Goal: Information Seeking & Learning: Check status

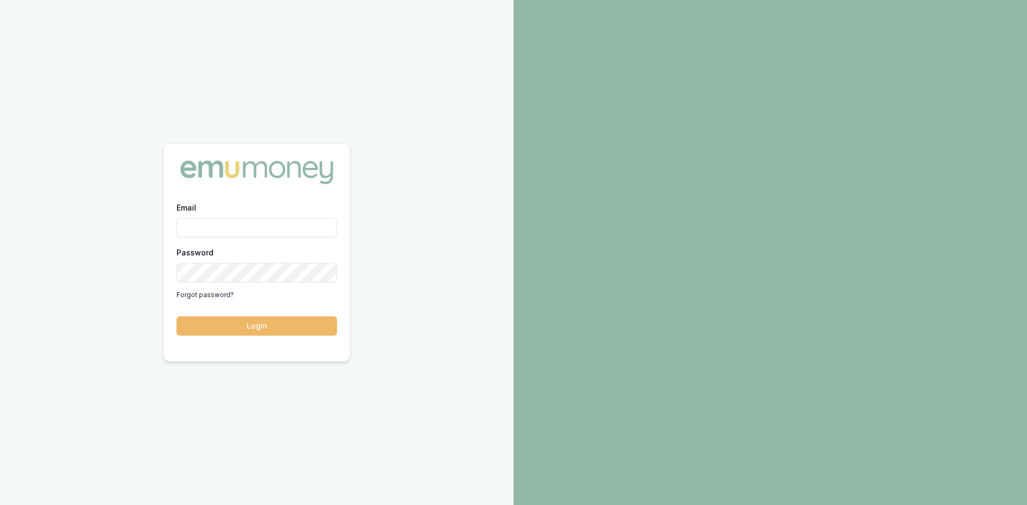
type input "[PERSON_NAME][EMAIL_ADDRESS][PERSON_NAME][DOMAIN_NAME]"
click at [257, 325] on button "Login" at bounding box center [256, 326] width 160 height 19
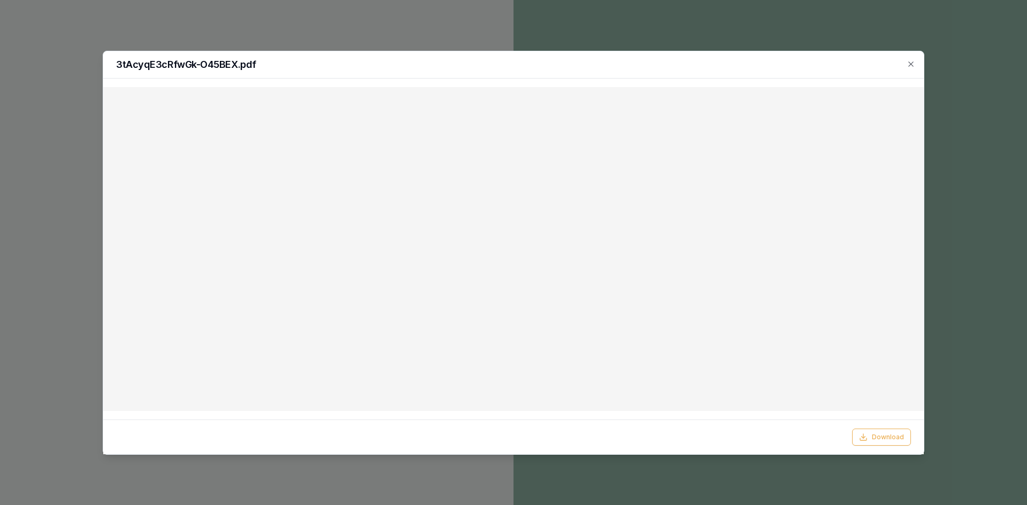
drag, startPoint x: 912, startPoint y: 65, endPoint x: 870, endPoint y: 65, distance: 42.3
click at [912, 65] on icon "button" at bounding box center [910, 63] width 5 height 5
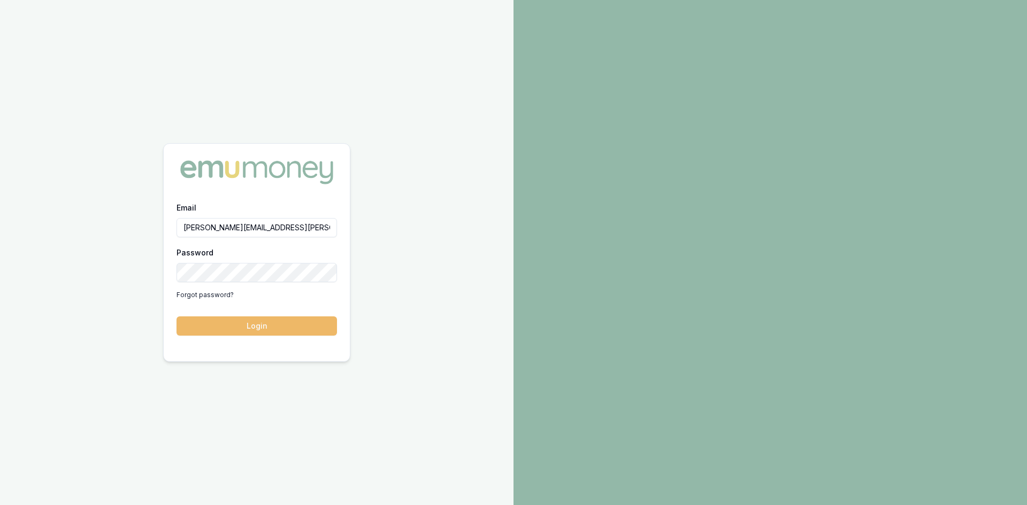
click at [241, 326] on button "Login" at bounding box center [256, 326] width 160 height 19
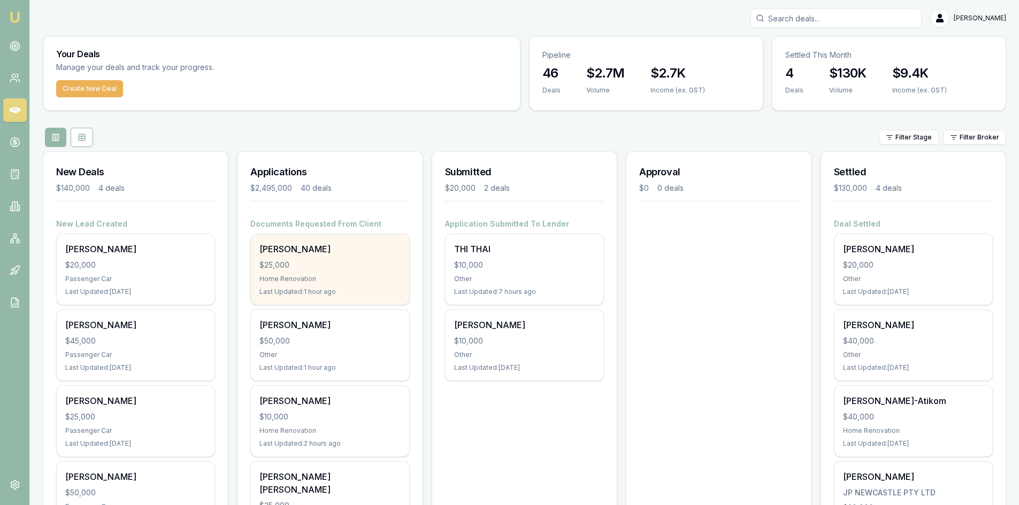
click at [327, 276] on div "Home Renovation" at bounding box center [329, 279] width 141 height 9
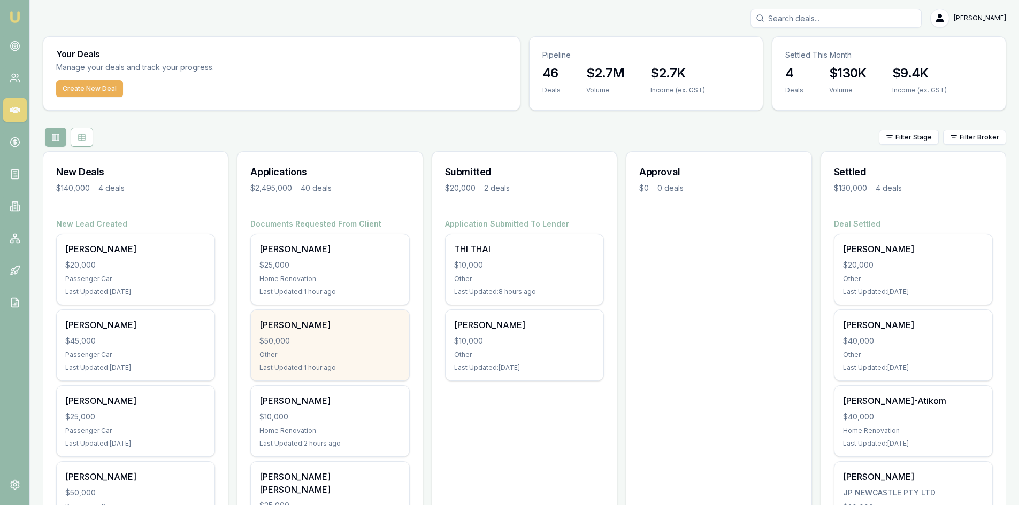
scroll to position [53, 0]
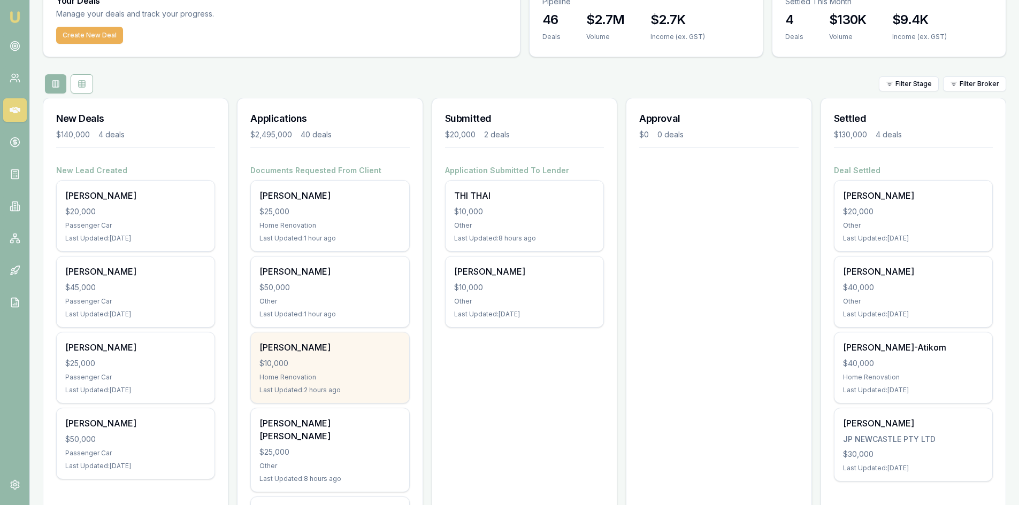
click at [299, 351] on div "Tuan Pham" at bounding box center [329, 347] width 141 height 13
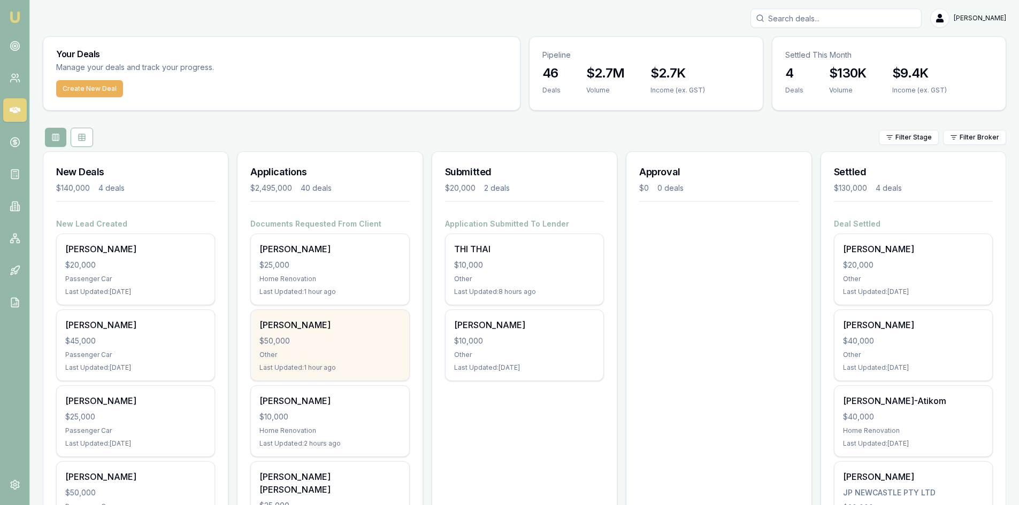
click at [304, 353] on div "Other" at bounding box center [329, 355] width 141 height 9
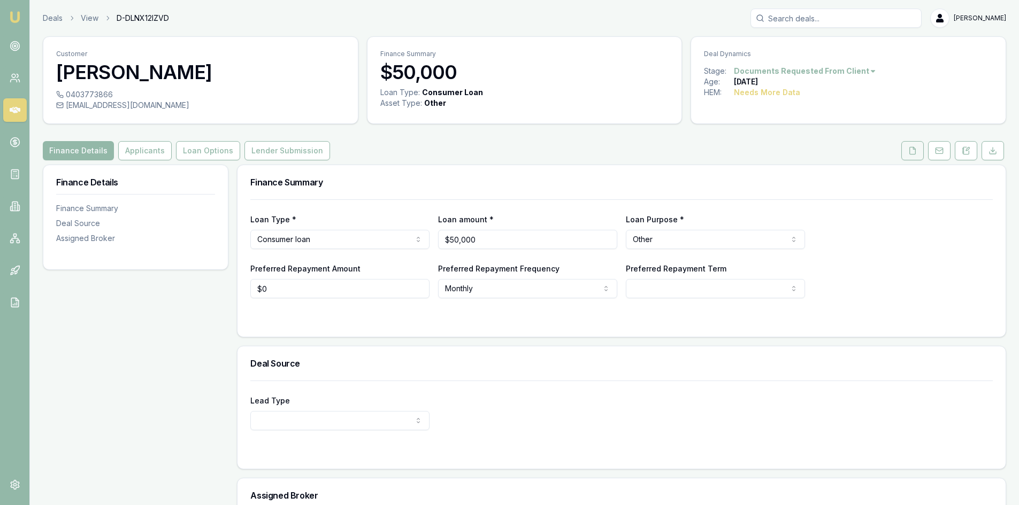
click at [910, 145] on button at bounding box center [912, 150] width 22 height 19
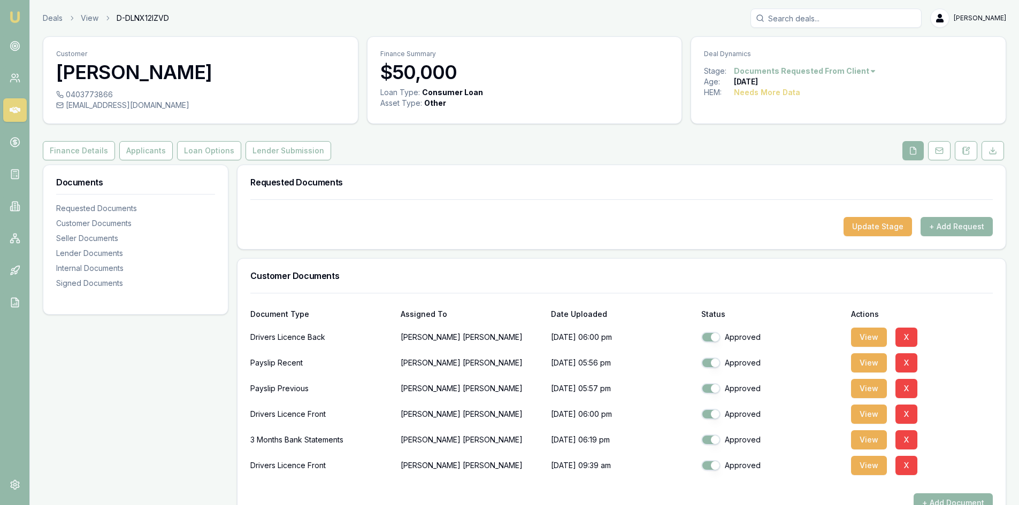
scroll to position [107, 0]
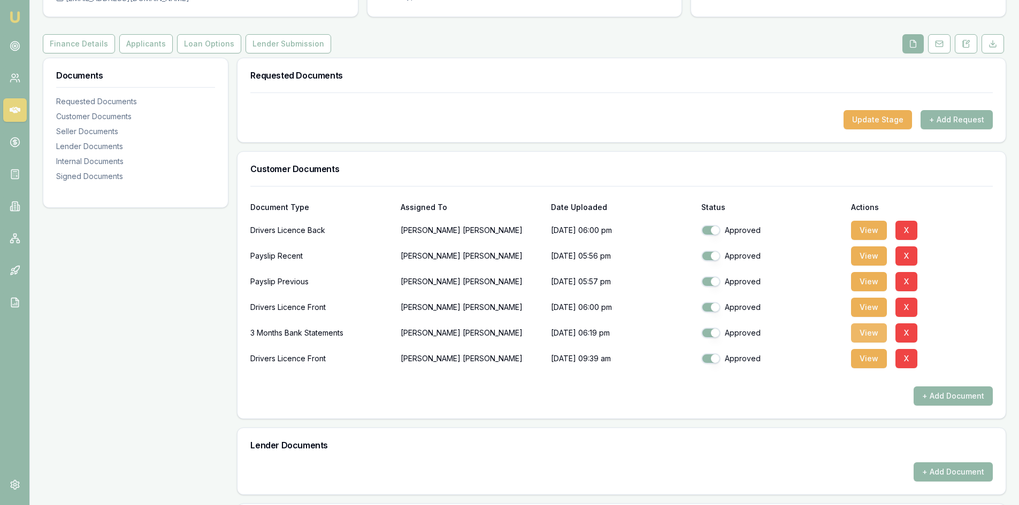
click at [875, 335] on button "View" at bounding box center [869, 333] width 36 height 19
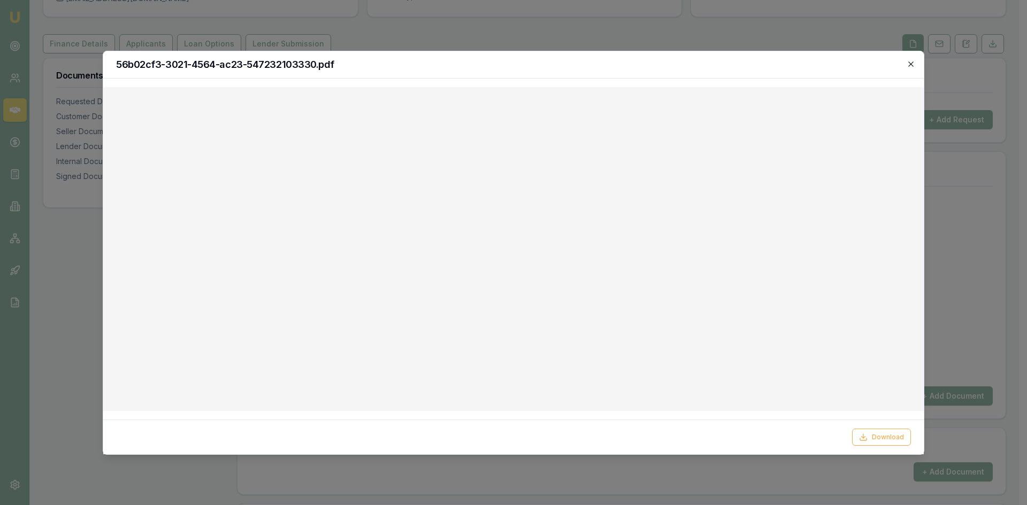
click at [909, 63] on icon "button" at bounding box center [910, 64] width 9 height 9
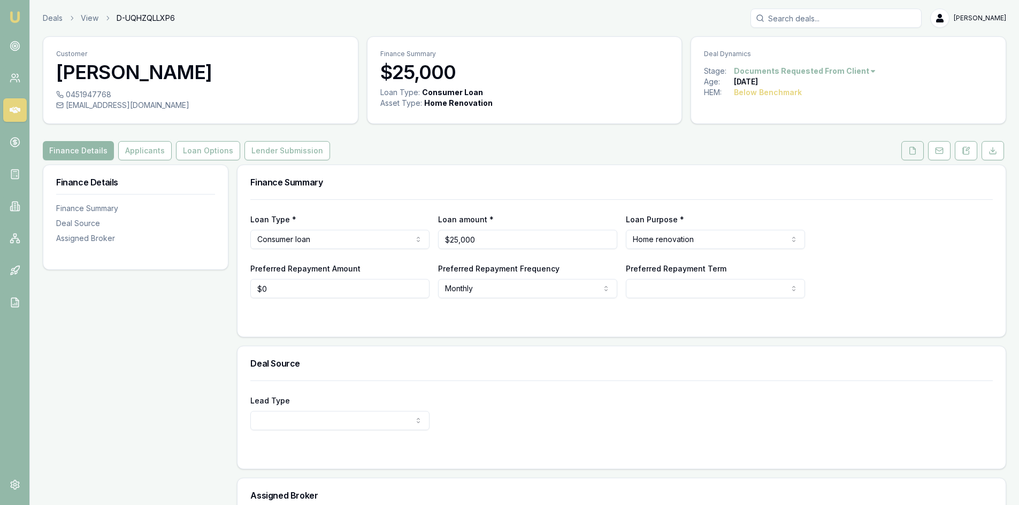
click at [913, 149] on polyline at bounding box center [914, 148] width 2 height 2
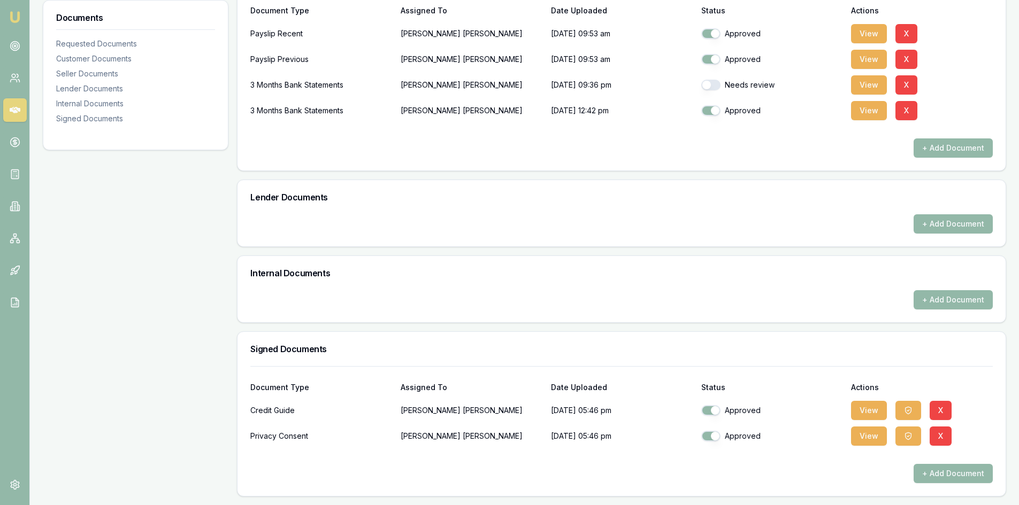
scroll to position [90, 0]
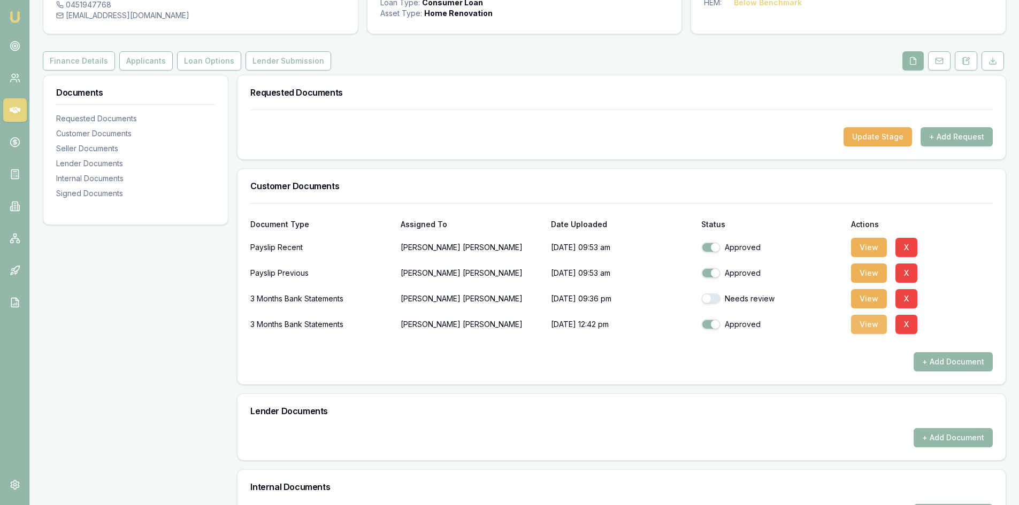
click at [864, 325] on button "View" at bounding box center [869, 324] width 36 height 19
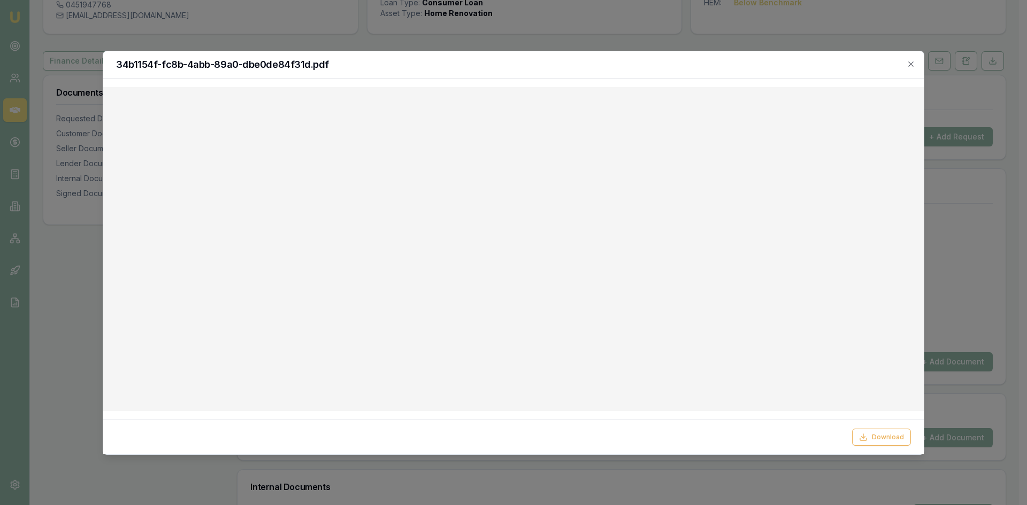
drag, startPoint x: 915, startPoint y: 64, endPoint x: 866, endPoint y: 64, distance: 49.2
click at [915, 64] on div "34b1154f-fc8b-4abb-89a0-dbe0de84f31d.pdf" at bounding box center [513, 64] width 820 height 27
click at [913, 63] on icon "button" at bounding box center [910, 64] width 9 height 9
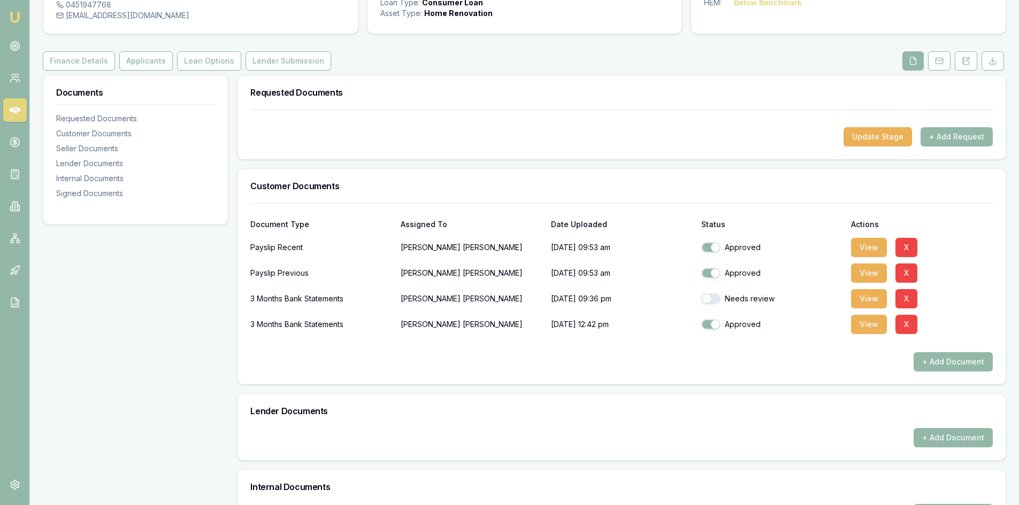
scroll to position [36, 0]
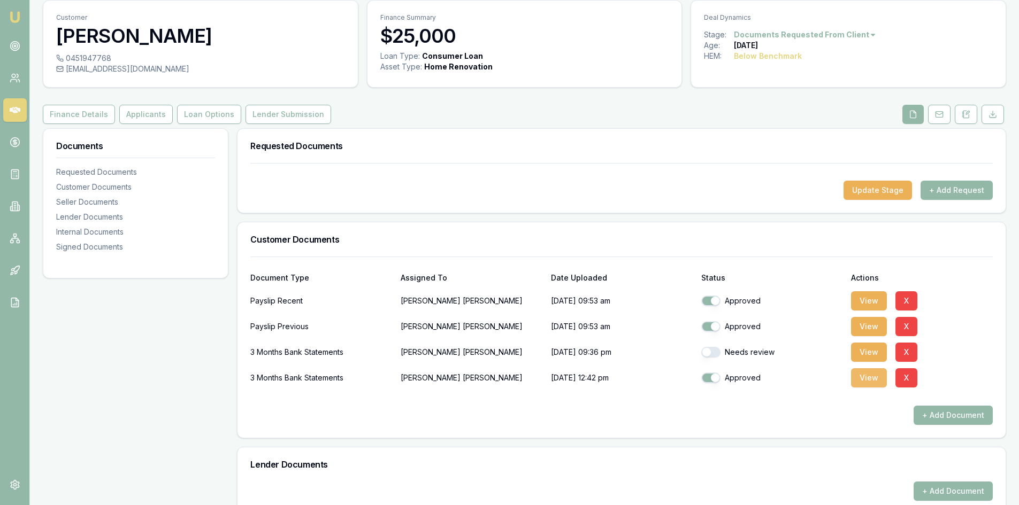
click at [869, 379] on button "View" at bounding box center [869, 377] width 36 height 19
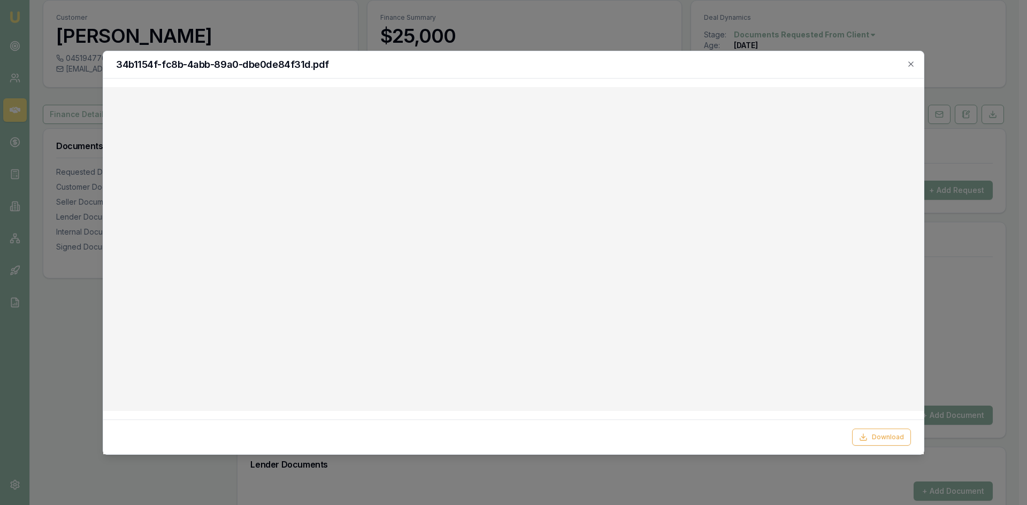
click at [914, 64] on icon "button" at bounding box center [910, 64] width 9 height 9
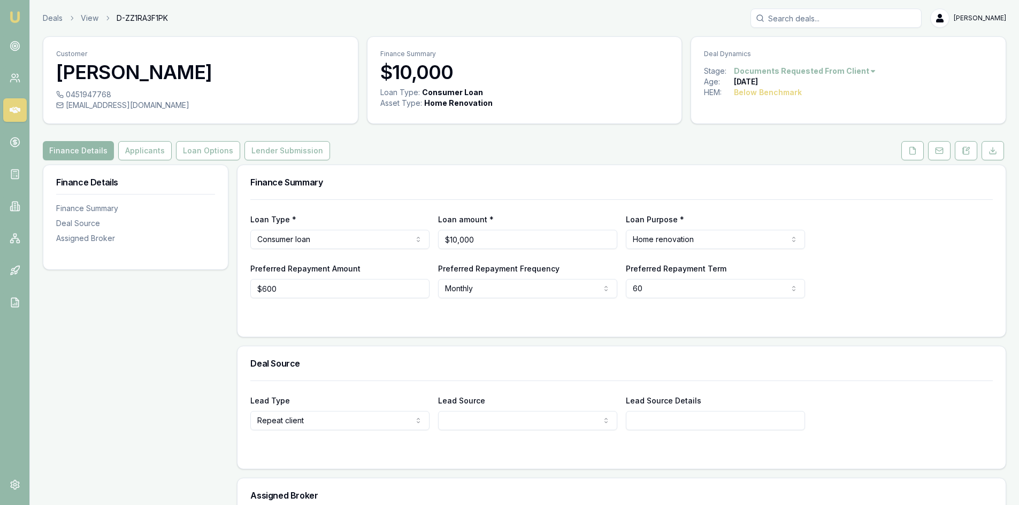
scroll to position [116, 0]
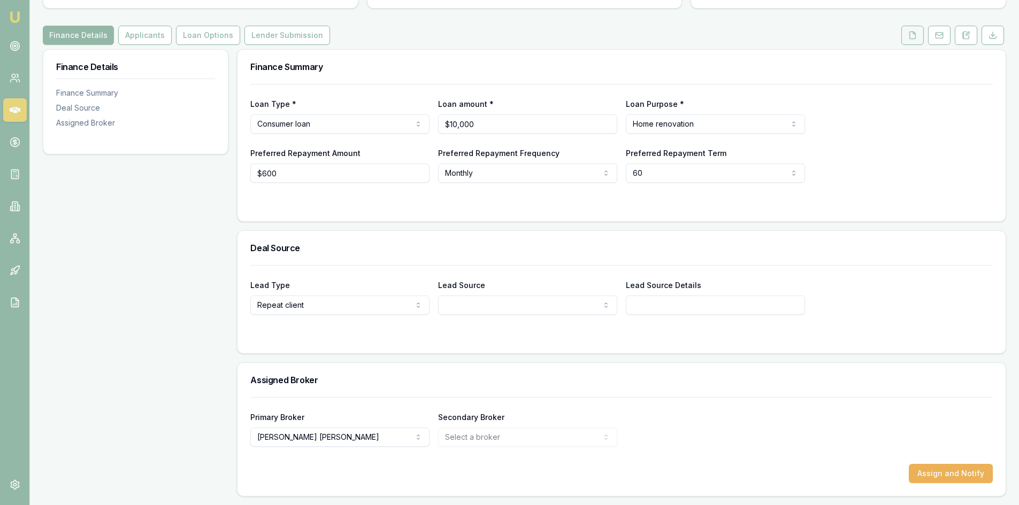
click at [918, 39] on button at bounding box center [912, 35] width 22 height 19
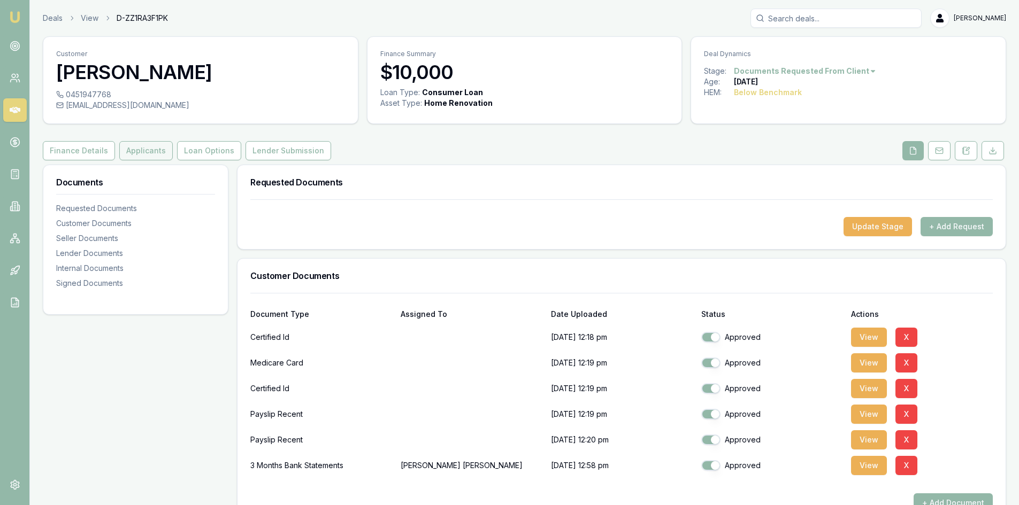
click at [149, 153] on button "Applicants" at bounding box center [145, 150] width 53 height 19
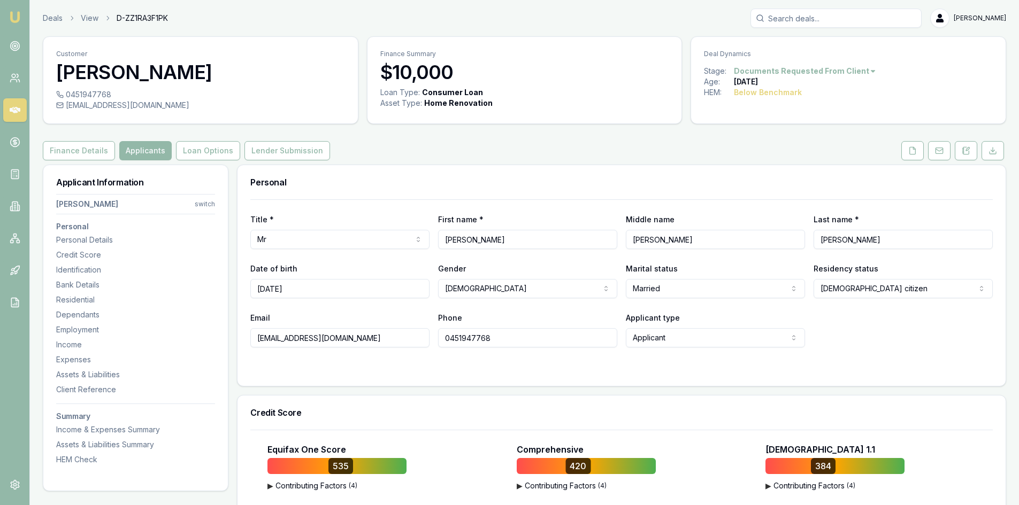
scroll to position [374, 0]
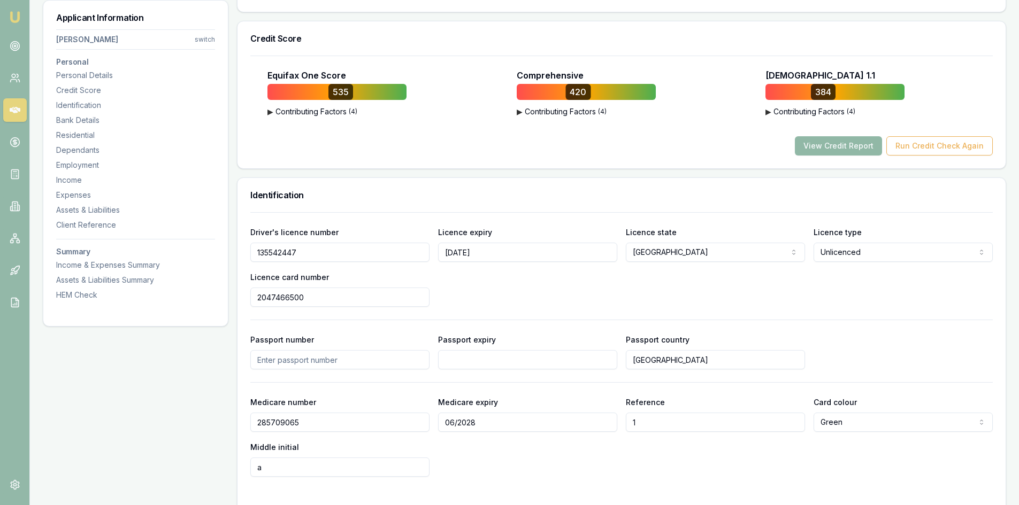
click at [862, 144] on button "View Credit Report" at bounding box center [838, 145] width 87 height 19
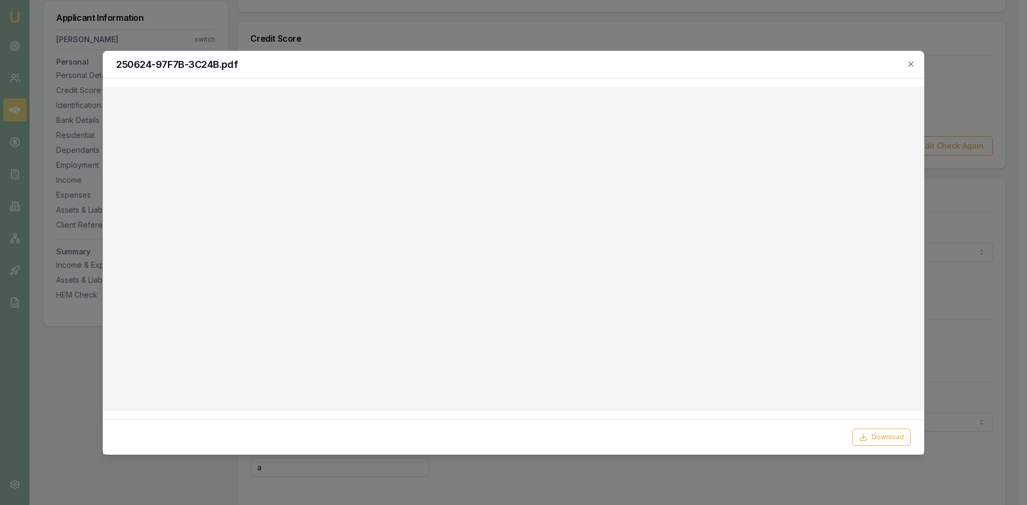
click at [916, 62] on div "250624-97F7B-3C24B.pdf" at bounding box center [513, 64] width 820 height 27
click at [906, 64] on h2 "250624-97F7B-3C24B.pdf" at bounding box center [513, 65] width 795 height 10
click at [914, 64] on icon "button" at bounding box center [910, 64] width 9 height 9
